Goal: Information Seeking & Learning: Learn about a topic

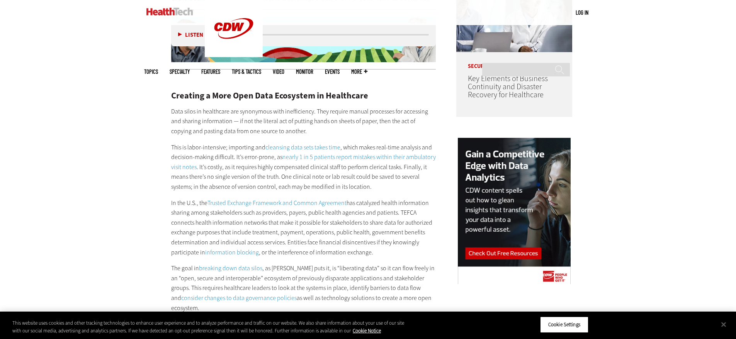
scroll to position [717, 0]
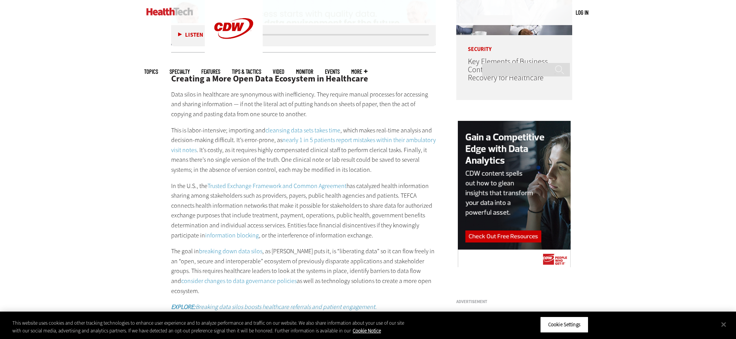
click at [287, 151] on p "This is labor-intensive; importing and cleansing data sets takes time , which m…" at bounding box center [303, 150] width 265 height 49
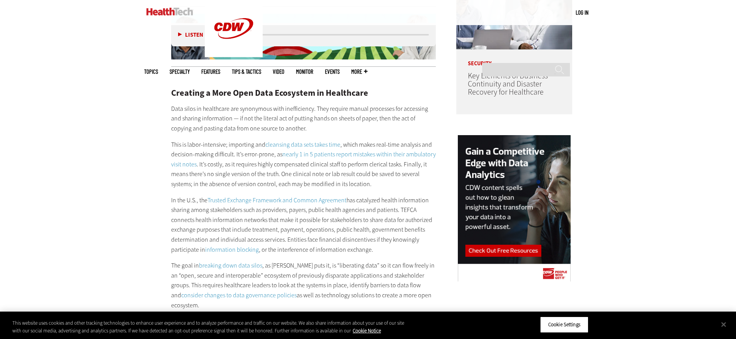
scroll to position [742, 0]
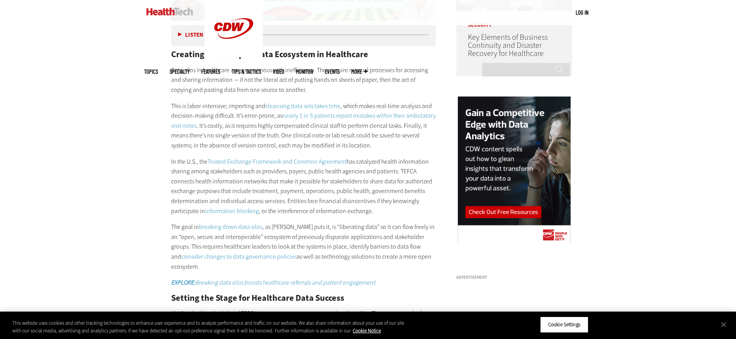
drag, startPoint x: 176, startPoint y: 173, endPoint x: 416, endPoint y: 195, distance: 240.6
click at [416, 195] on p "In the U.S., the Trusted Exchange Framework and Common Agreement has catalyzed …" at bounding box center [303, 186] width 265 height 59
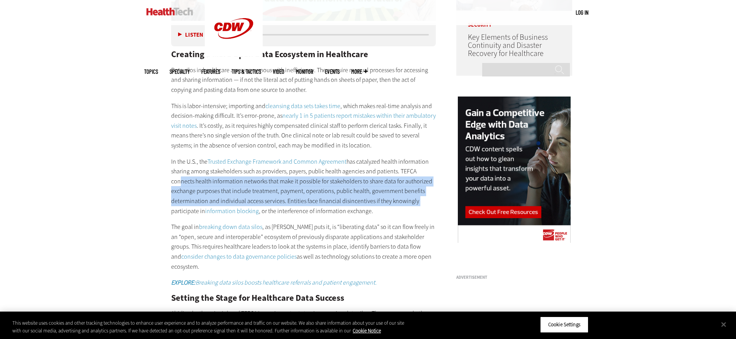
click at [391, 174] on p "In the U.S., the Trusted Exchange Framework and Common Agreement has catalyzed …" at bounding box center [303, 186] width 265 height 59
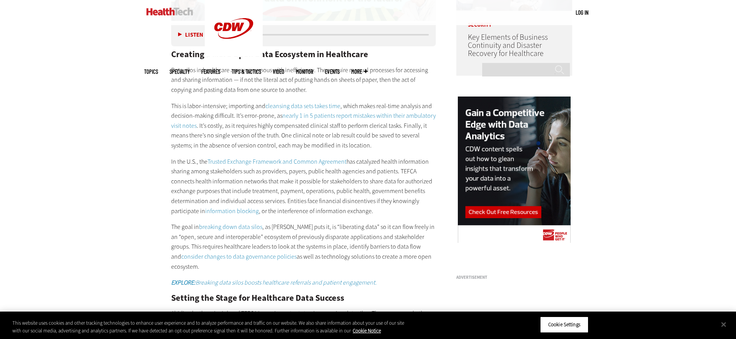
drag, startPoint x: 303, startPoint y: 171, endPoint x: 281, endPoint y: 190, distance: 29.0
click at [281, 190] on p "In the U.S., the Trusted Exchange Framework and Common Agreement has catalyzed …" at bounding box center [303, 186] width 265 height 59
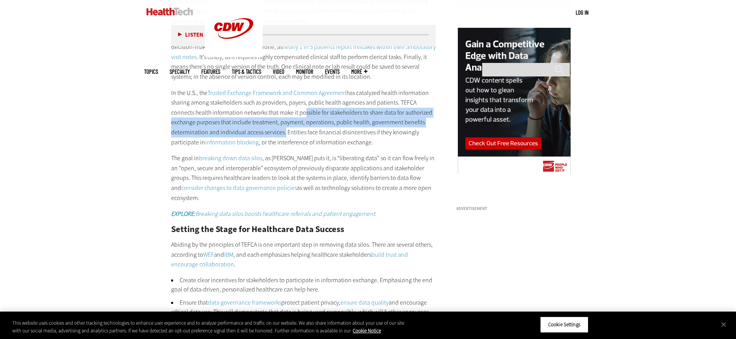
scroll to position [819, 0]
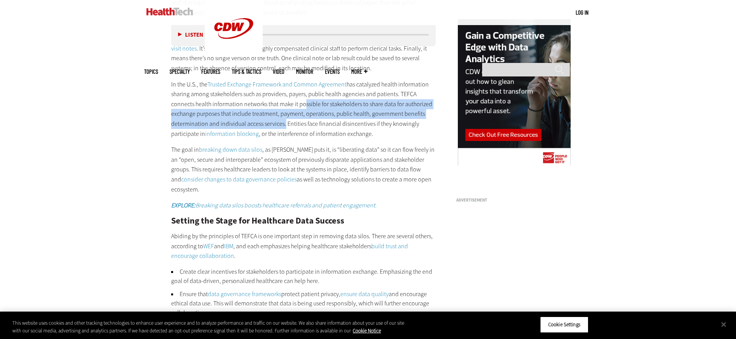
drag, startPoint x: 323, startPoint y: 160, endPoint x: 382, endPoint y: 161, distance: 59.5
click at [382, 161] on p "The goal in breaking down data silos , as [PERSON_NAME] puts it, is “liberating…" at bounding box center [303, 169] width 265 height 49
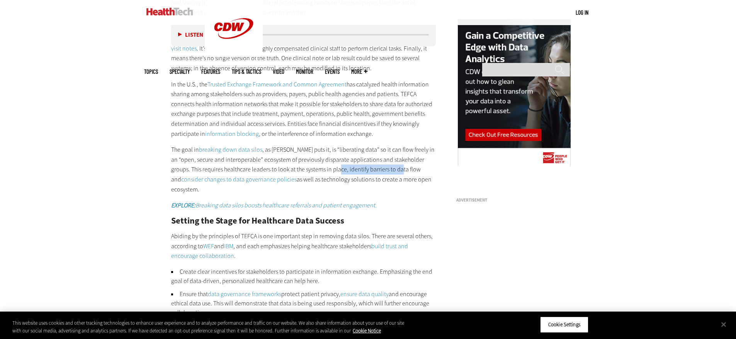
click at [305, 159] on p "The goal in breaking down data silos , as [PERSON_NAME] puts it, is “liberating…" at bounding box center [303, 169] width 265 height 49
drag, startPoint x: 328, startPoint y: 159, endPoint x: 388, endPoint y: 158, distance: 59.9
click at [388, 158] on p "The goal in breaking down data silos , as [PERSON_NAME] puts it, is “liberating…" at bounding box center [303, 169] width 265 height 49
drag, startPoint x: 277, startPoint y: 170, endPoint x: 409, endPoint y: 167, distance: 132.2
click at [409, 167] on p "The goal in breaking down data silos , as [PERSON_NAME] puts it, is “liberating…" at bounding box center [303, 169] width 265 height 49
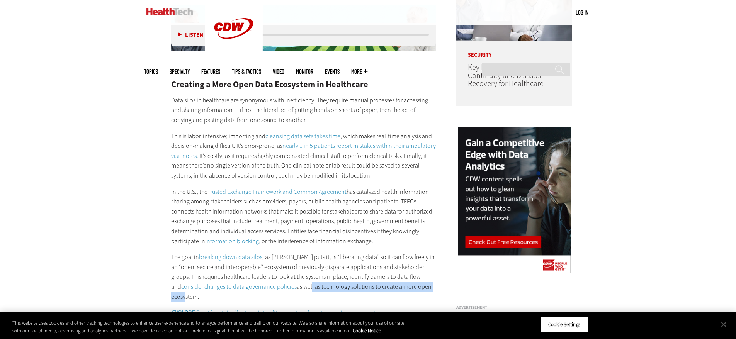
scroll to position [703, 0]
